Goal: Transaction & Acquisition: Obtain resource

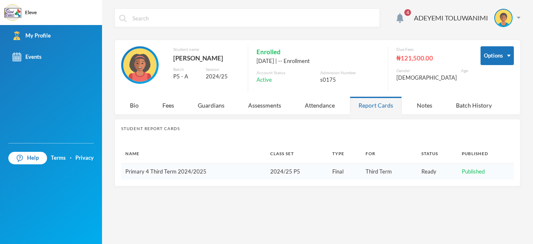
click at [181, 172] on link "Primary 4 Third Term 2024/2025" at bounding box center [165, 171] width 81 height 7
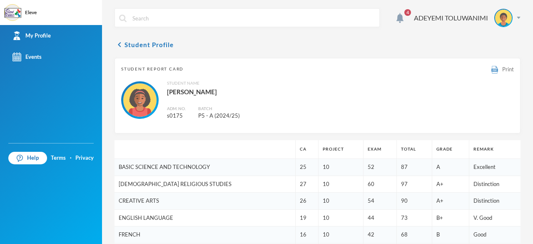
click at [503, 70] on span "Print" at bounding box center [509, 69] width 12 height 7
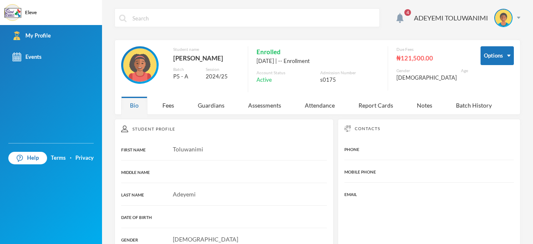
click at [515, 20] on div "4 ADEYEMI TOLUWANIMI Options Student name [PERSON_NAME] Batch P5 - A Session 20…" at bounding box center [317, 122] width 431 height 244
click at [512, 15] on div "ADEYEMI TOLUWANIMI" at bounding box center [464, 18] width 113 height 18
click at [498, 56] on button "Logout" at bounding box center [492, 61] width 38 height 13
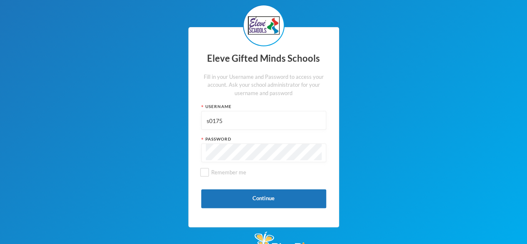
click at [260, 120] on input "s0175" at bounding box center [264, 120] width 116 height 19
type input "s"
paste input "s0071"
type input "s0071"
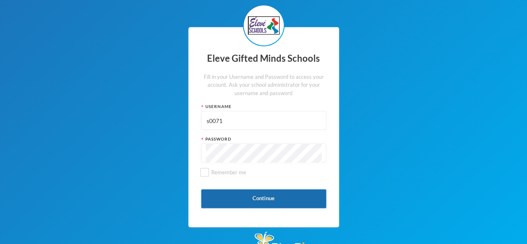
click at [227, 199] on button "Continue" at bounding box center [263, 198] width 125 height 19
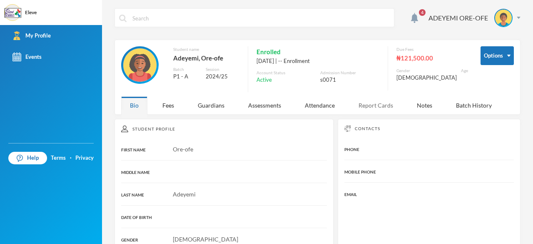
click at [364, 107] on div "Report Cards" at bounding box center [376, 105] width 52 height 18
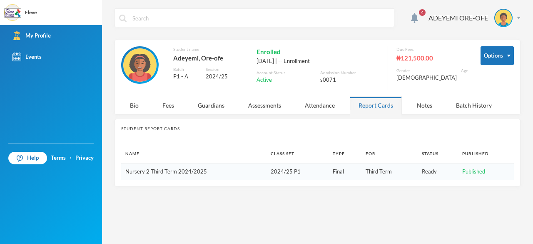
click at [176, 173] on link "Nursery 2 Third Term 2024/2025" at bounding box center [166, 171] width 82 height 7
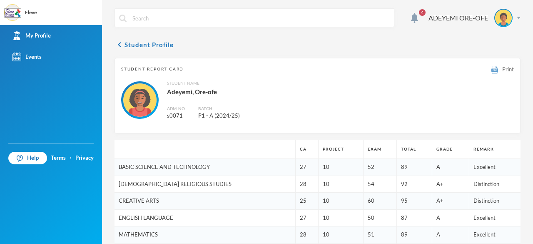
click at [494, 70] on div "Print" at bounding box center [503, 69] width 23 height 9
